Goal: Information Seeking & Learning: Learn about a topic

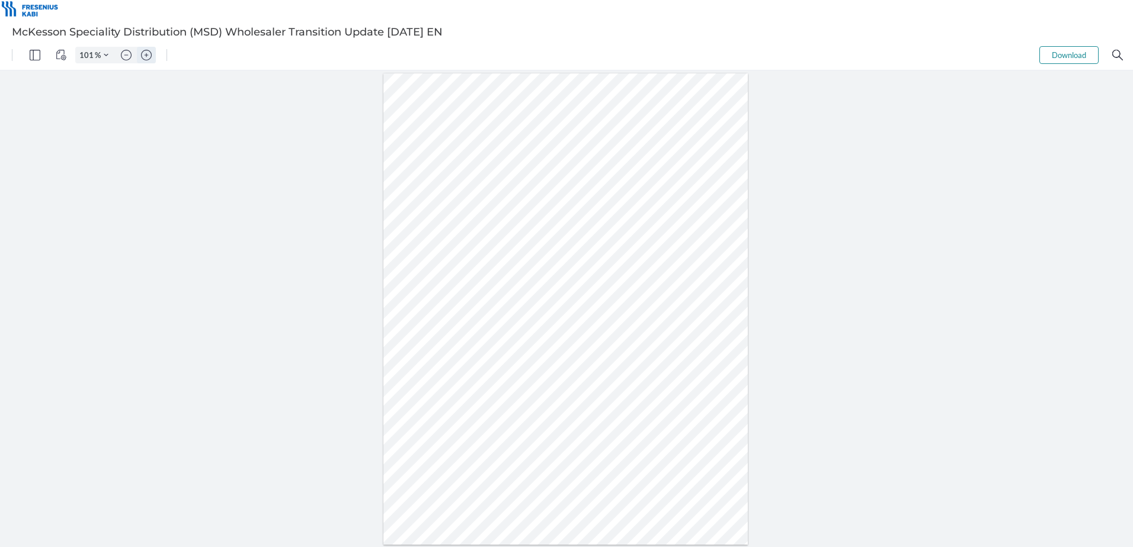
click at [143, 60] on img "Zoom in" at bounding box center [146, 55] width 11 height 11
type input "201"
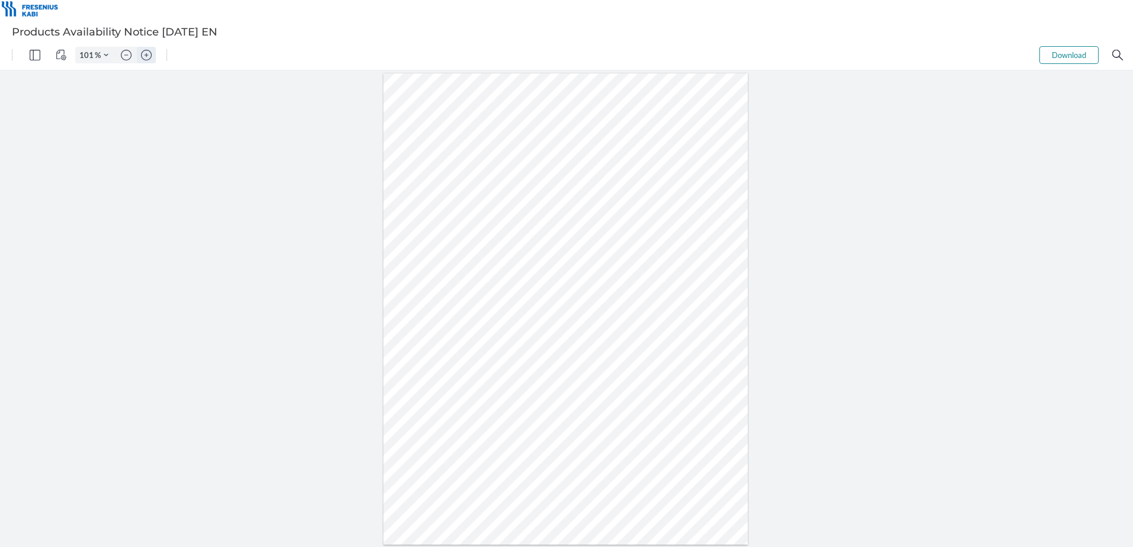
click at [150, 56] on img "Zoom in" at bounding box center [146, 55] width 11 height 11
type input "201"
